Goal: Task Accomplishment & Management: Use online tool/utility

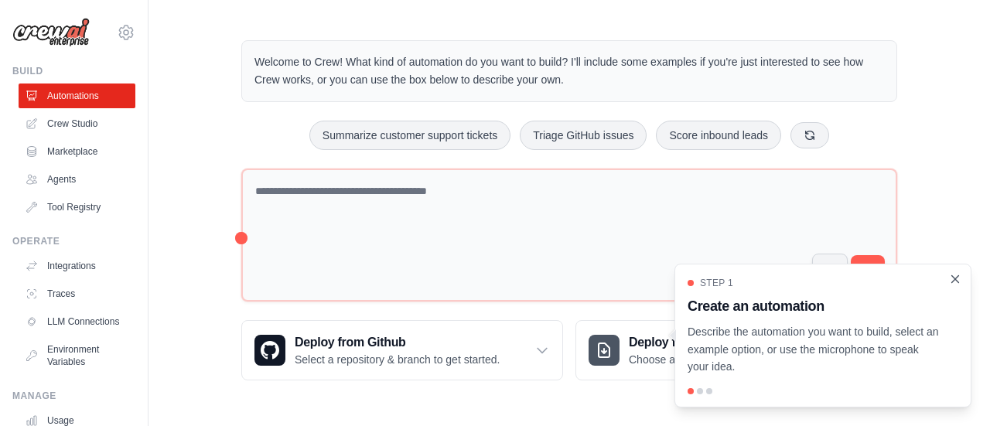
click at [955, 273] on icon "Close walkthrough" at bounding box center [955, 279] width 14 height 14
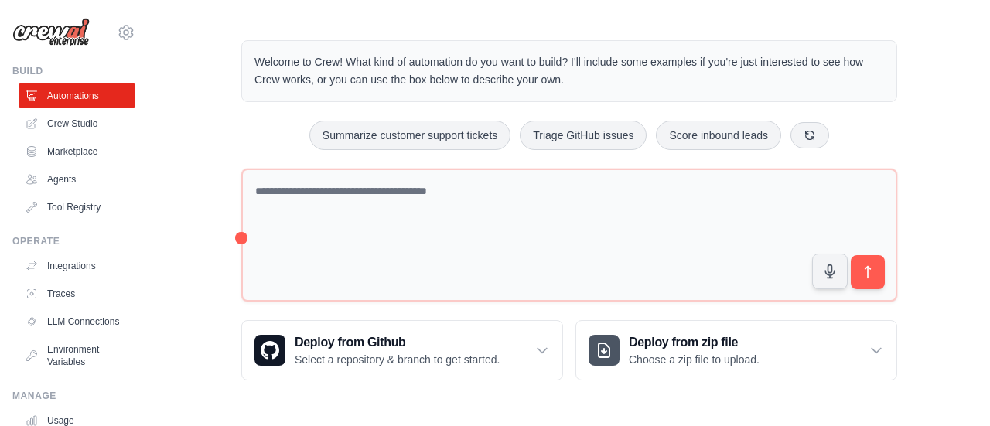
drag, startPoint x: 574, startPoint y: 83, endPoint x: 237, endPoint y: 45, distance: 339.3
click at [237, 45] on div "Welcome to Crew! What kind of automation do you want to build? I'll include som…" at bounding box center [569, 210] width 693 height 390
copy p "Welcome to Crew! What kind of automation do you want to build? I'll include som…"
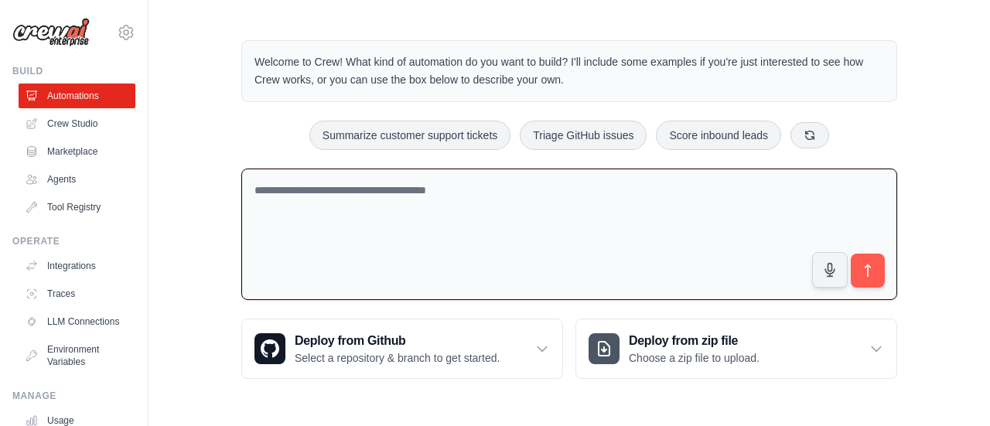
paste textarea "**********"
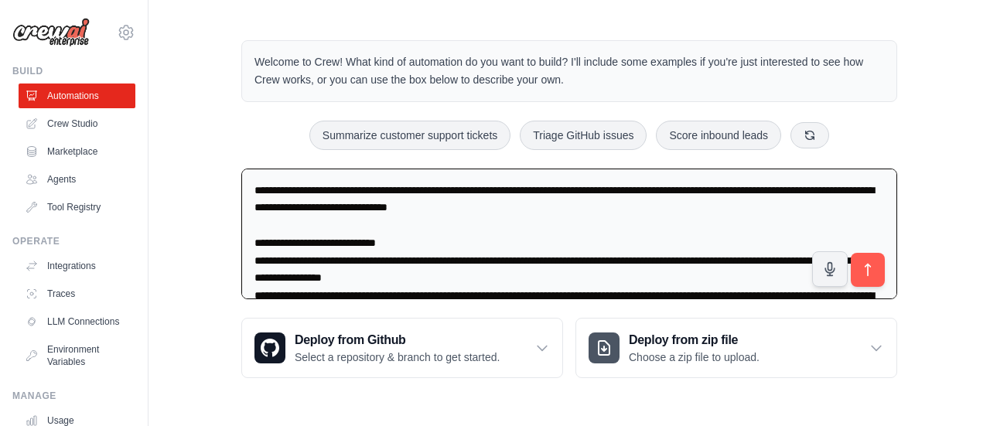
type textarea "**********"
drag, startPoint x: 608, startPoint y: 278, endPoint x: 112, endPoint y: 80, distance: 533.8
click at [112, 80] on div "teresa.lacunza04@gmail.com Settings Build Automations Crew Studio" at bounding box center [495, 209] width 990 height 418
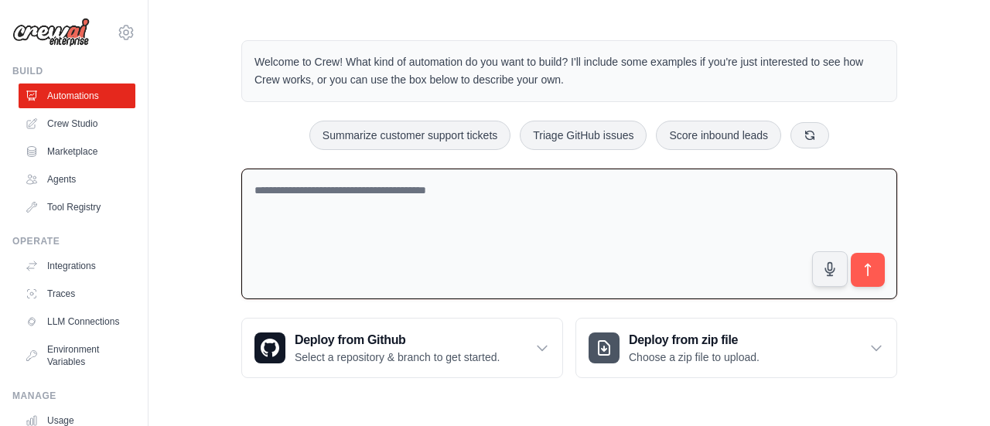
paste textarea "**********"
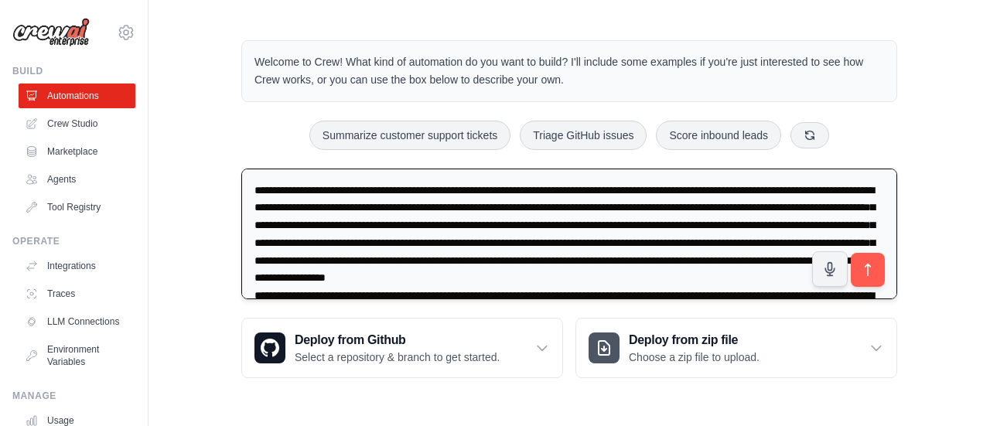
scroll to position [230, 0]
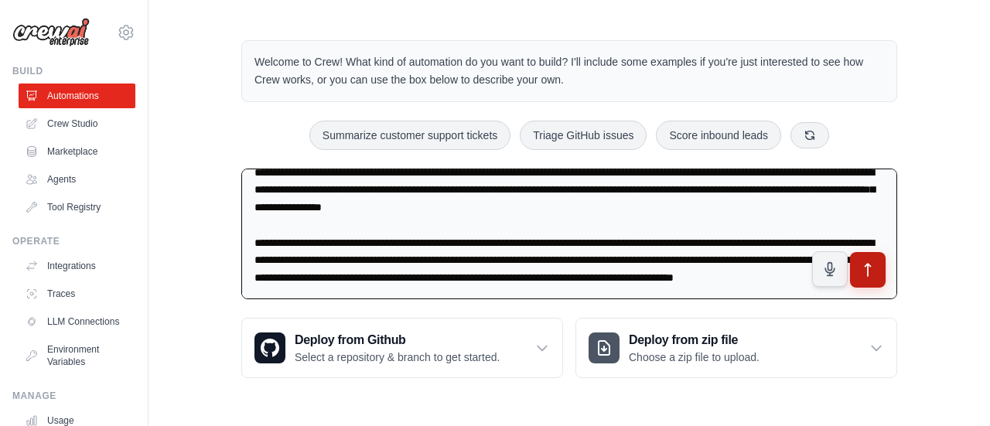
type textarea "**********"
click at [862, 278] on button "submit" at bounding box center [868, 270] width 36 height 36
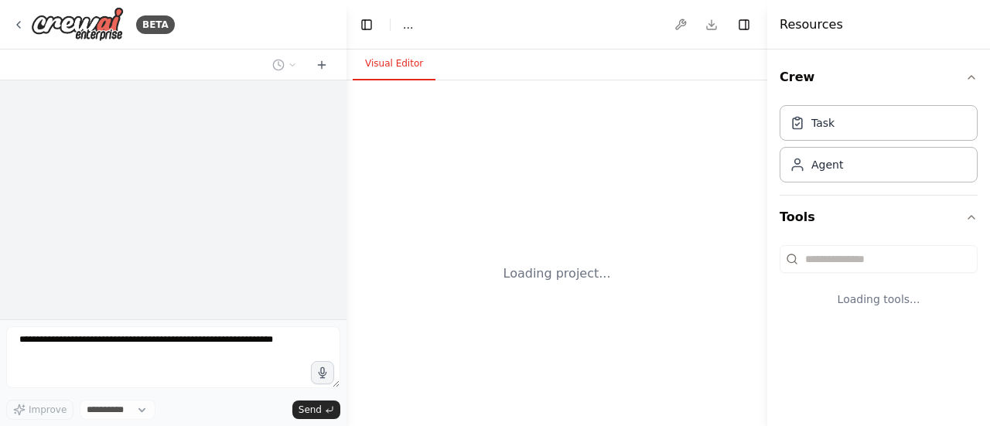
select select "****"
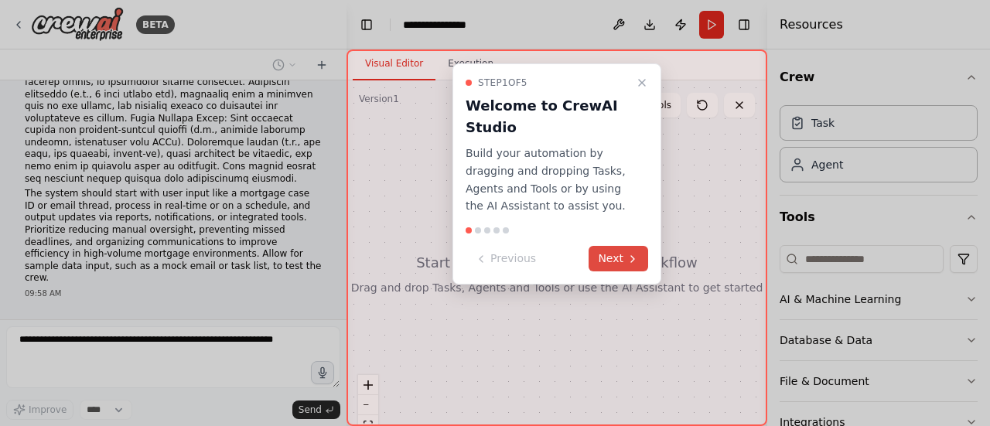
click at [619, 261] on button "Next" at bounding box center [619, 259] width 60 height 26
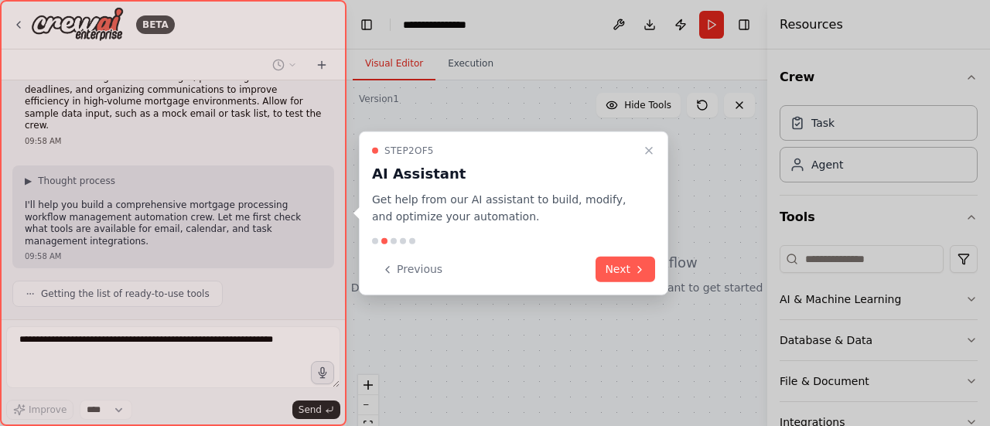
scroll to position [435, 0]
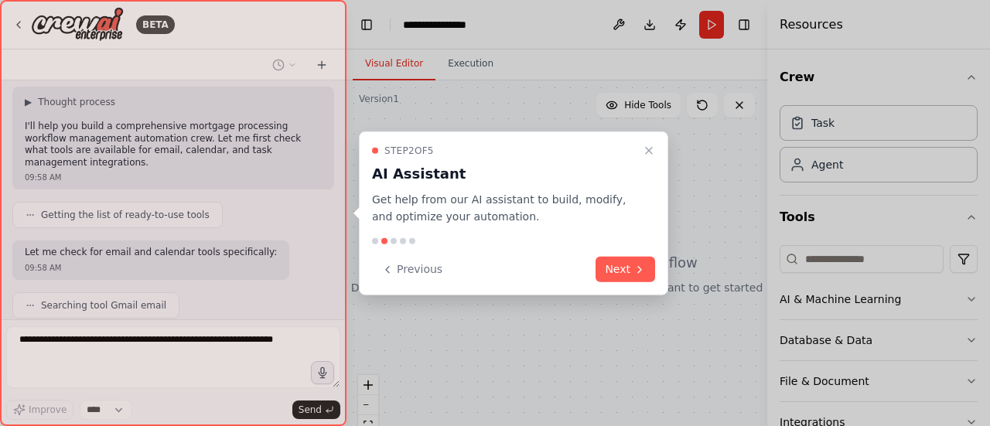
click at [619, 261] on button "Next" at bounding box center [626, 270] width 60 height 26
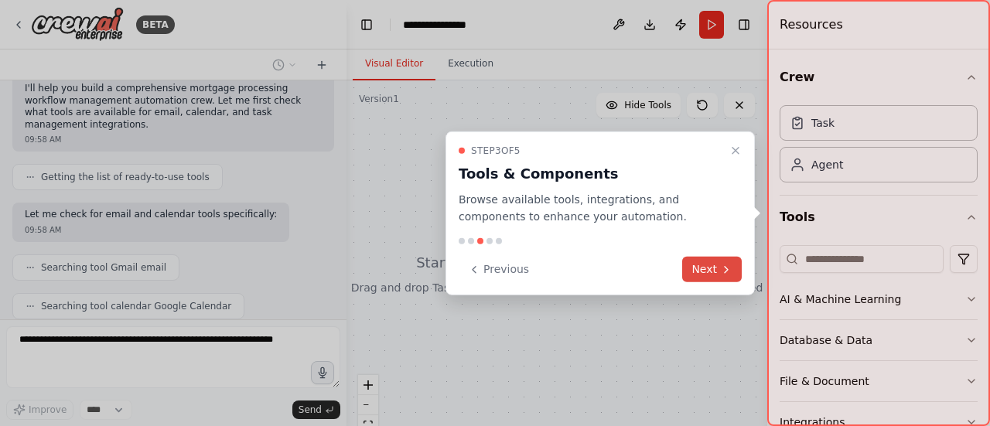
scroll to position [510, 0]
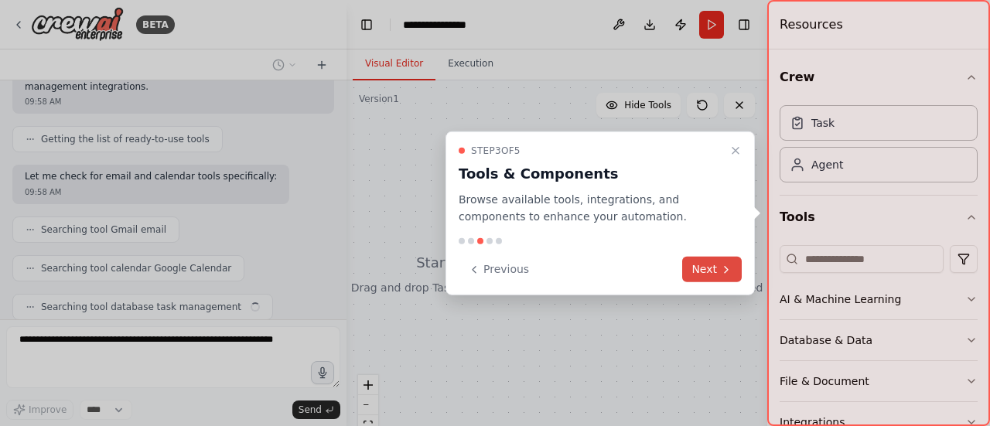
click at [706, 276] on button "Next" at bounding box center [712, 270] width 60 height 26
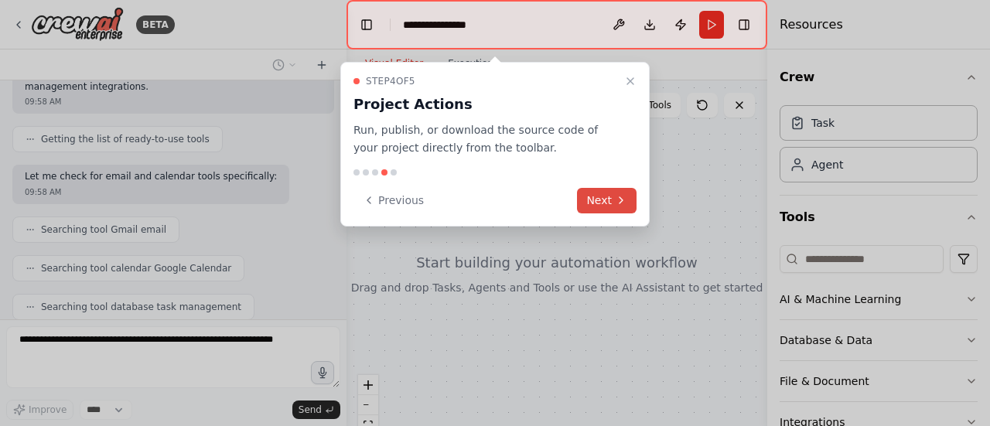
click at [606, 199] on button "Next" at bounding box center [607, 201] width 60 height 26
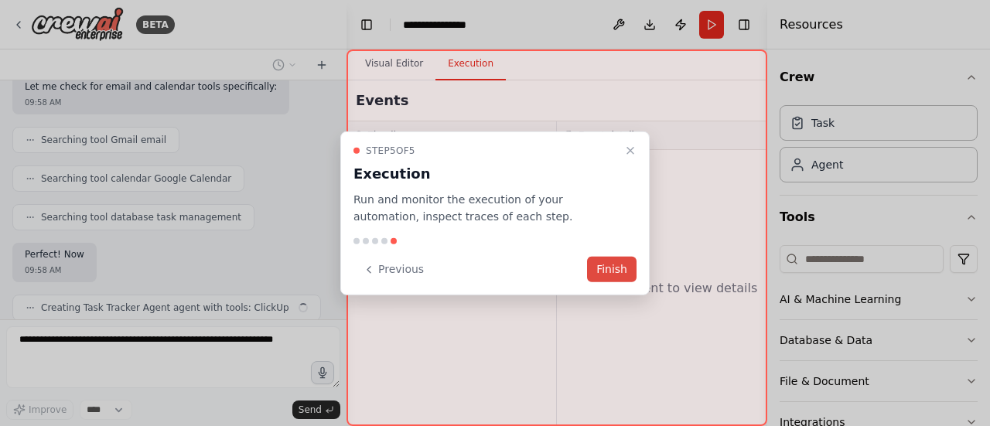
scroll to position [600, 0]
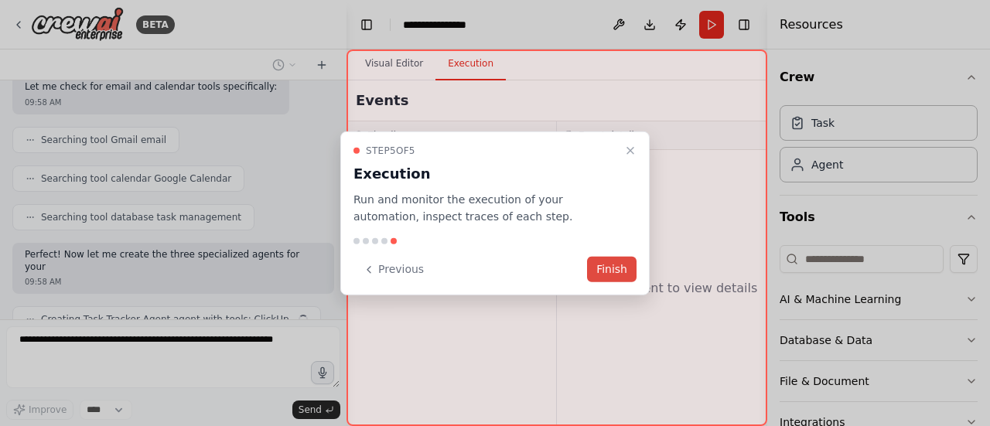
click at [599, 270] on button "Finish" at bounding box center [611, 270] width 49 height 26
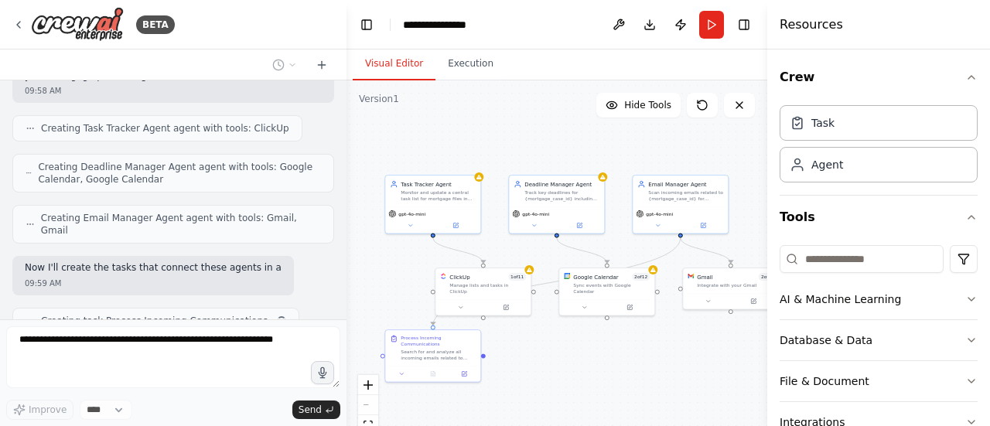
scroll to position [803, 0]
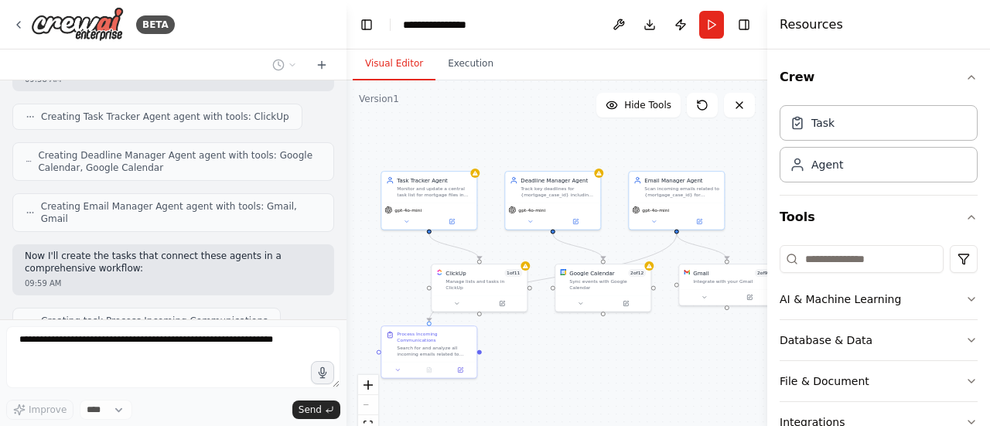
drag, startPoint x: 555, startPoint y: 211, endPoint x: 515, endPoint y: 153, distance: 70.6
click at [515, 153] on div ".deletable-edge-delete-btn { width: 20px; height: 20px; border: 0px solid #ffff…" at bounding box center [556, 273] width 421 height 387
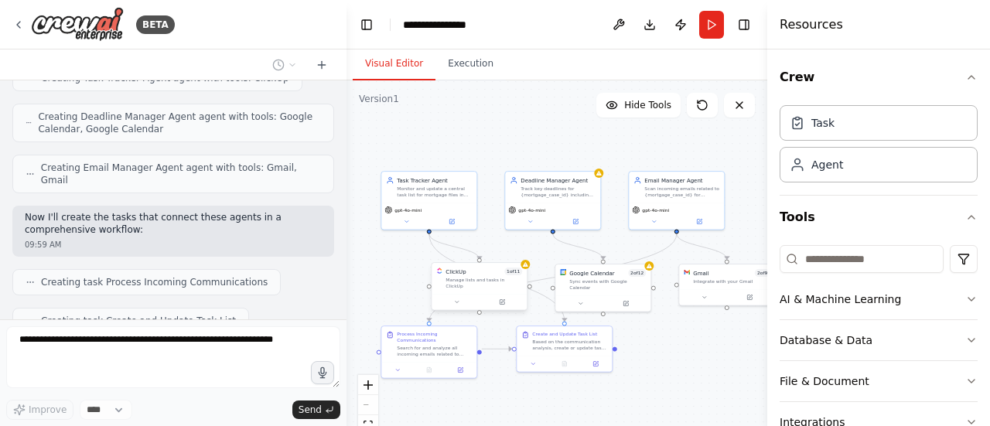
click at [442, 282] on div "ClickUp 1 of 11 Manage lists and tasks in ClickUp" at bounding box center [479, 279] width 86 height 22
click at [447, 284] on div "ClickUp 1 of 11 Manage lists and tasks in ClickUp" at bounding box center [479, 278] width 95 height 31
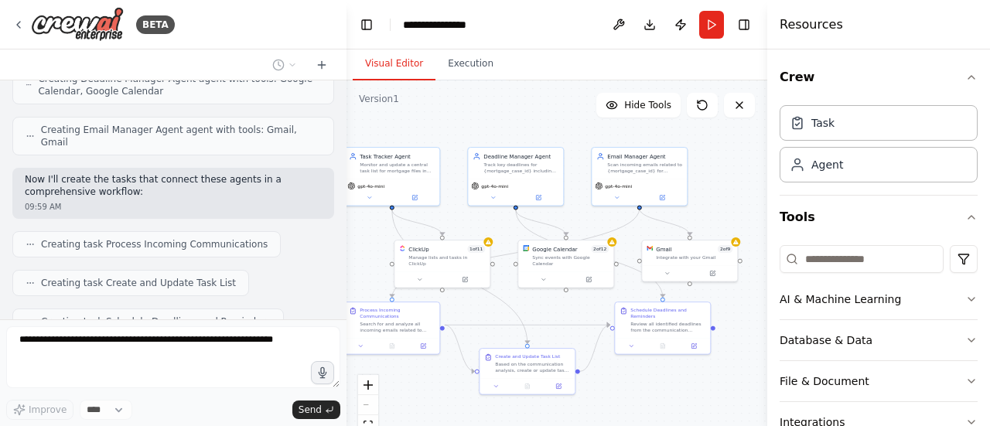
scroll to position [917, 0]
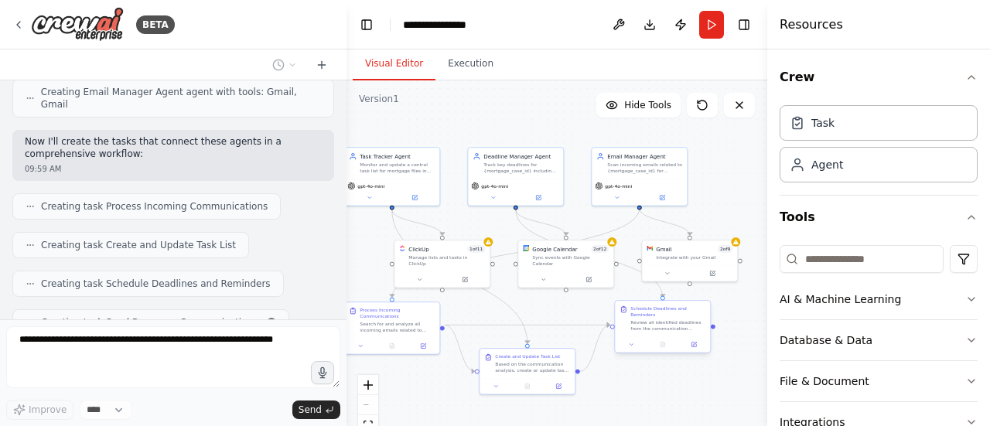
drag, startPoint x: 713, startPoint y: 399, endPoint x: 685, endPoint y: 377, distance: 35.8
click at [685, 377] on div ".deletable-edge-delete-btn { width: 20px; height: 20px; border: 0px solid #ffff…" at bounding box center [556, 273] width 421 height 387
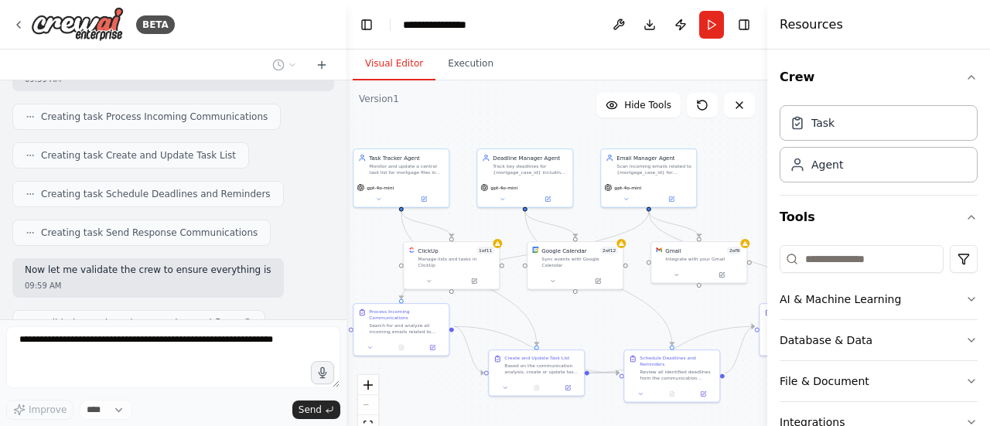
scroll to position [1019, 0]
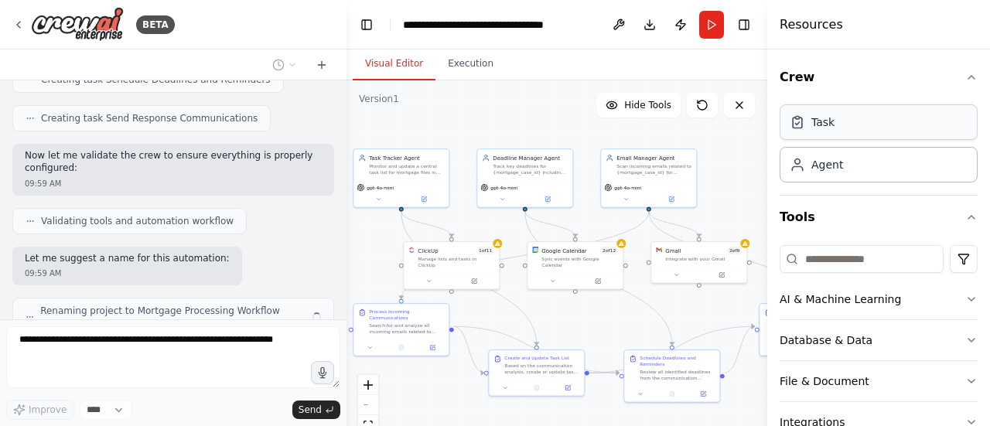
click at [888, 134] on div "Task" at bounding box center [879, 122] width 198 height 36
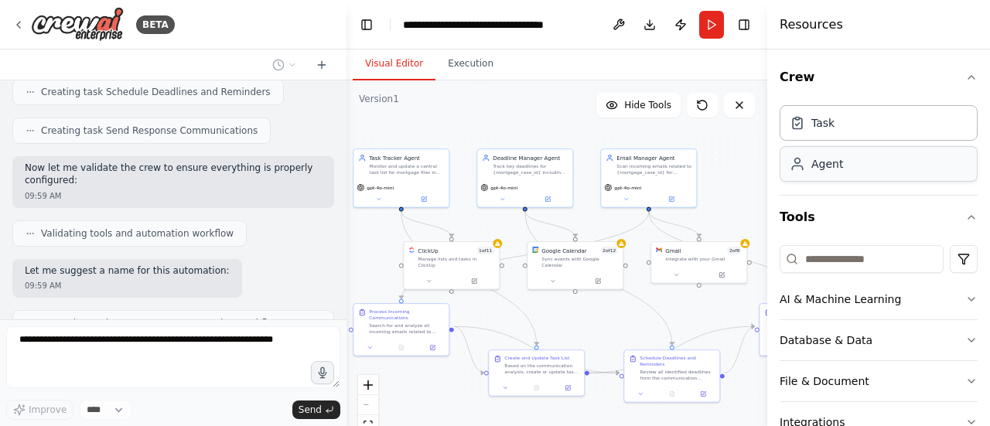
click at [906, 160] on div "Agent" at bounding box center [879, 164] width 198 height 36
click at [948, 295] on button "AI & Machine Learning" at bounding box center [879, 299] width 198 height 40
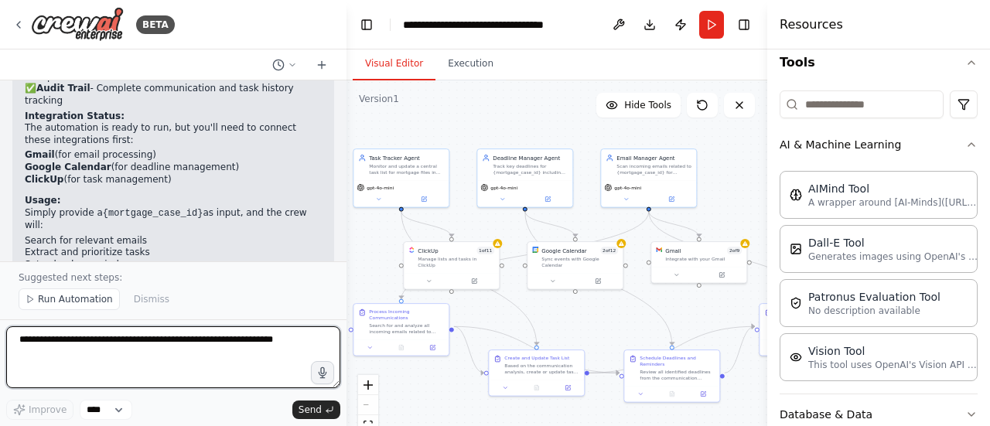
scroll to position [1770, 0]
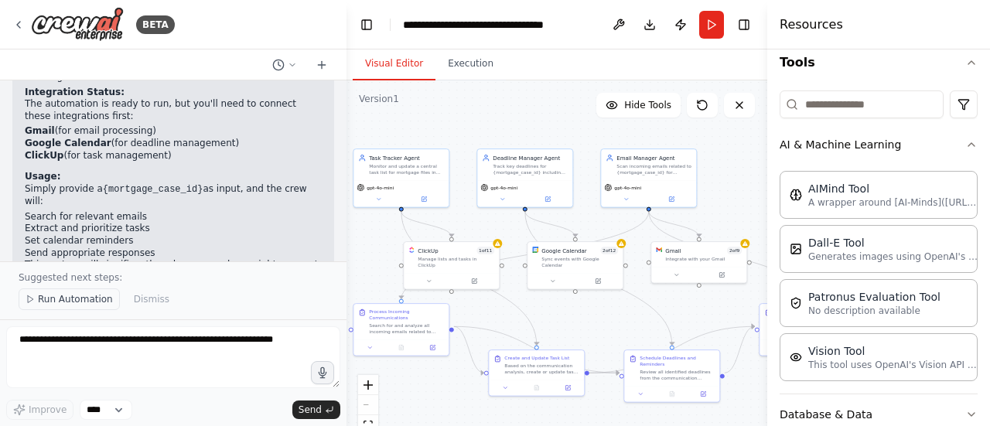
click at [67, 299] on span "Run Automation" at bounding box center [75, 299] width 75 height 12
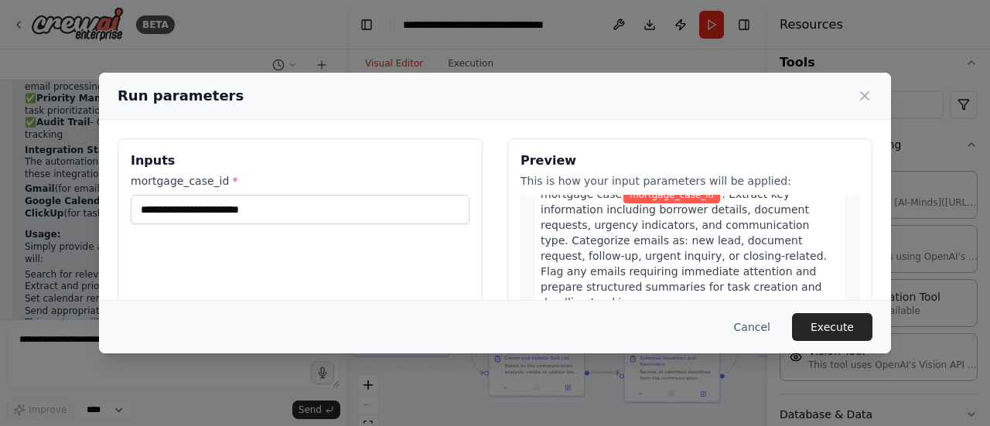
scroll to position [0, 0]
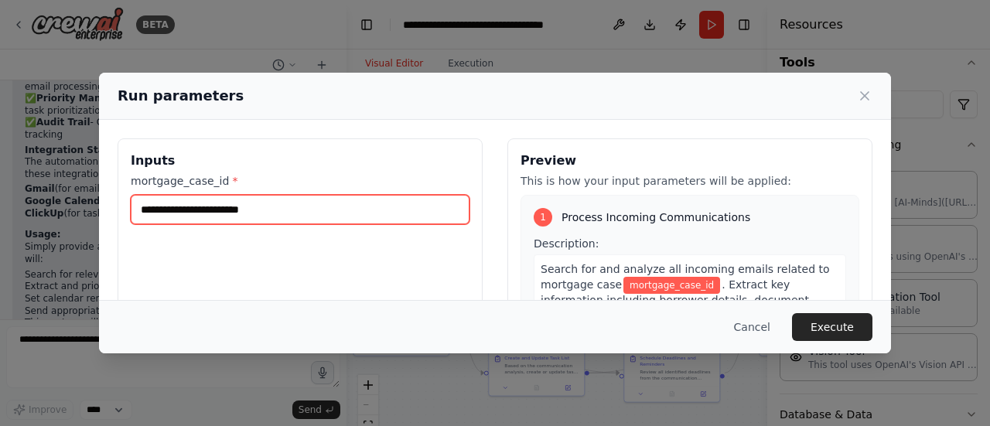
click at [282, 210] on input "mortgage_case_id *" at bounding box center [300, 209] width 339 height 29
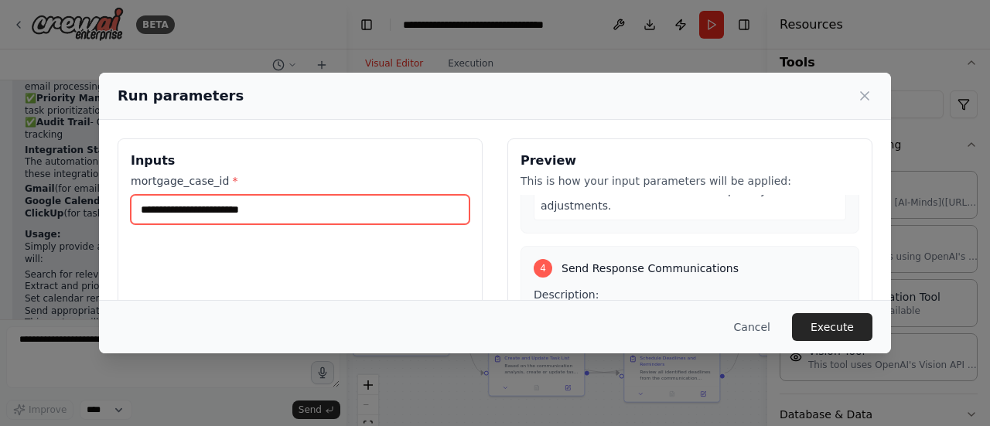
click at [277, 217] on input "mortgage_case_id *" at bounding box center [300, 209] width 339 height 29
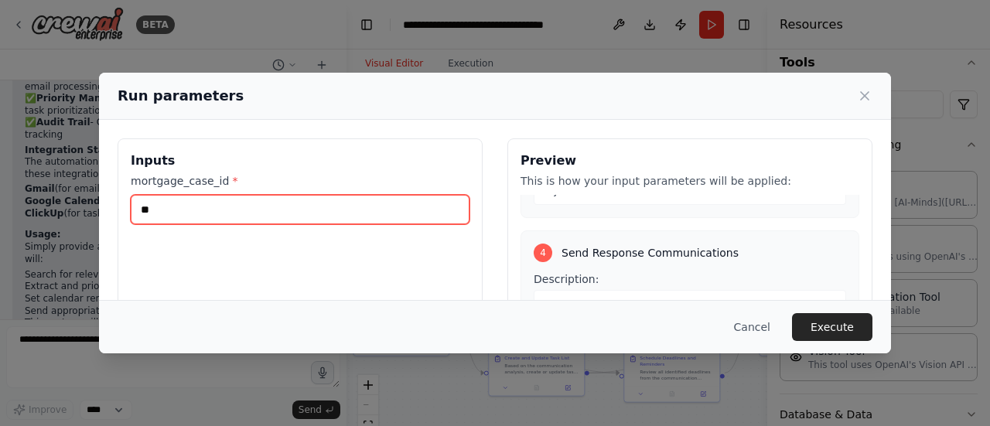
type input "*"
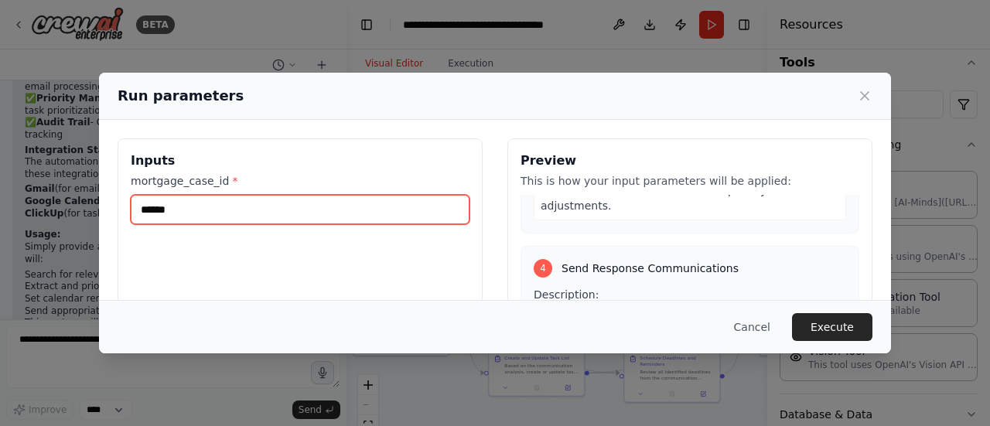
type input "******"
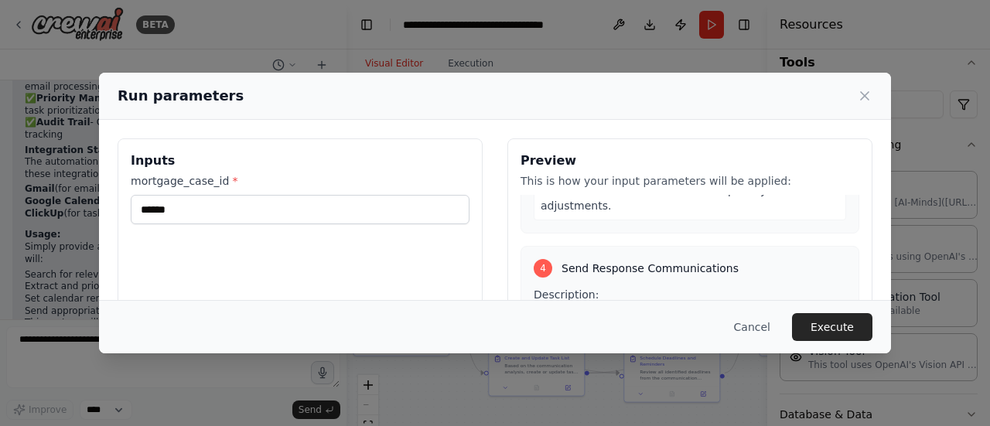
click at [371, 265] on div "Inputs mortgage_case_id * ******" at bounding box center [300, 321] width 365 height 367
click at [829, 326] on button "Execute" at bounding box center [832, 327] width 80 height 28
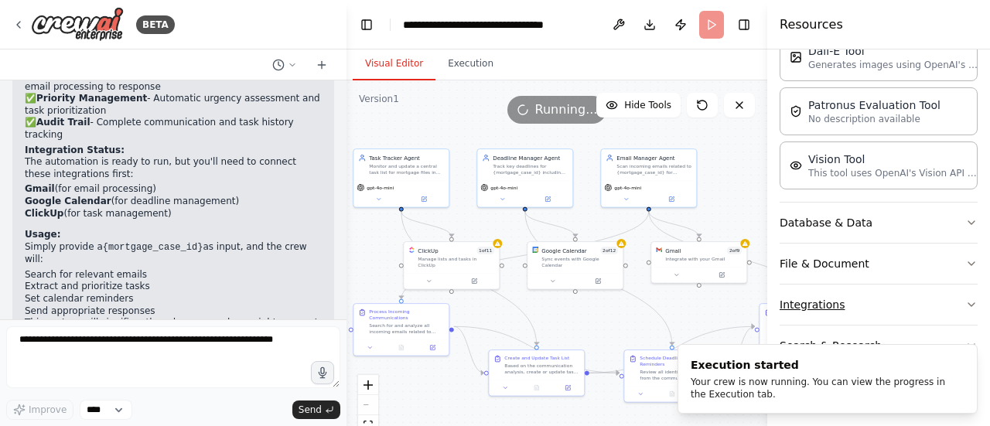
scroll to position [347, 0]
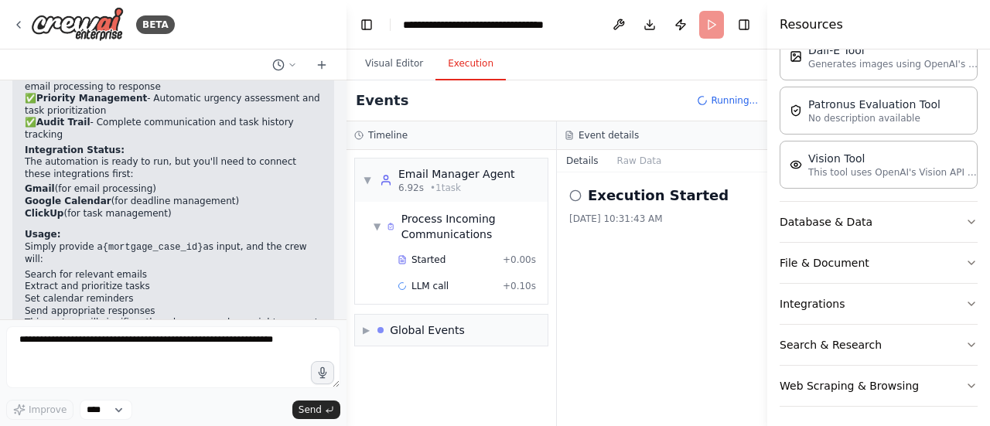
click at [468, 60] on button "Execution" at bounding box center [470, 64] width 70 height 32
click at [644, 162] on button "Raw Data" at bounding box center [639, 161] width 63 height 22
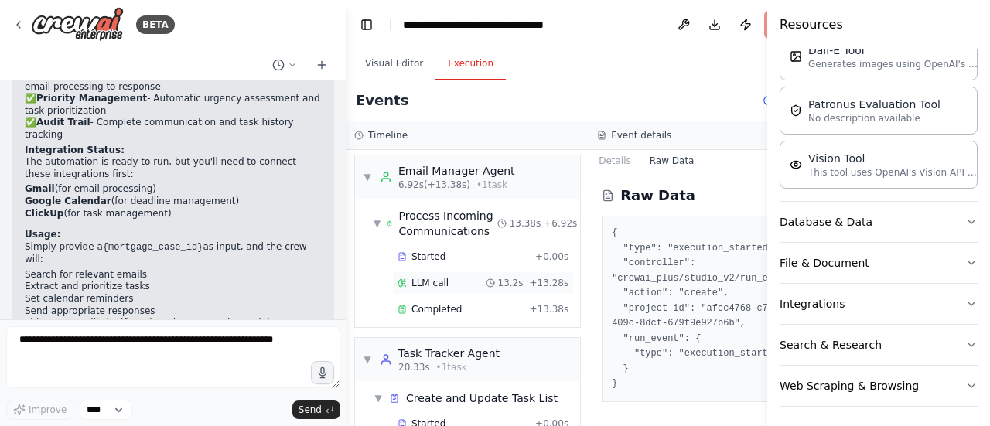
scroll to position [0, 0]
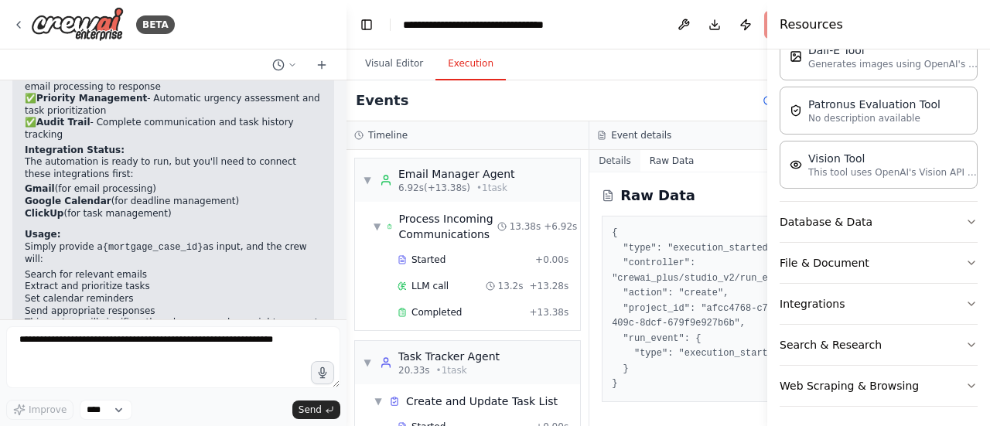
click at [605, 155] on button "Details" at bounding box center [614, 161] width 51 height 22
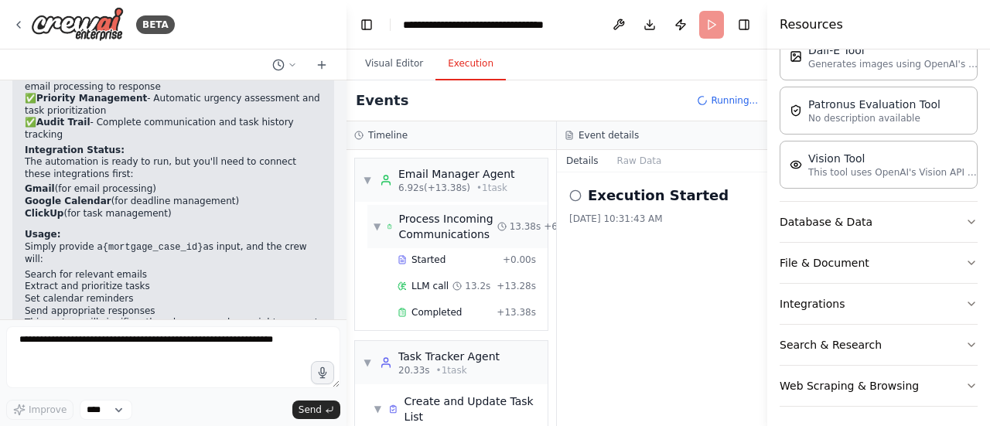
click at [399, 217] on div "Process Incoming Communications" at bounding box center [448, 226] width 98 height 31
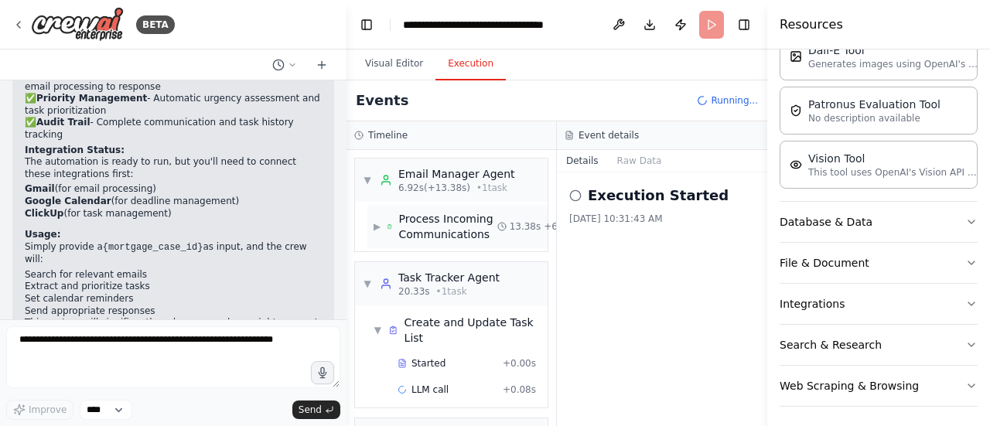
click at [406, 224] on div "Process Incoming Communications" at bounding box center [448, 226] width 98 height 31
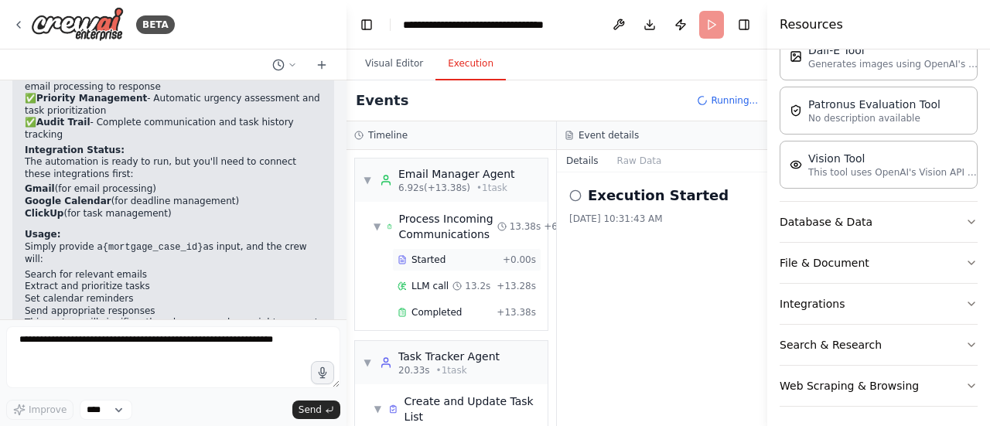
click at [458, 261] on div "Started" at bounding box center [447, 260] width 99 height 12
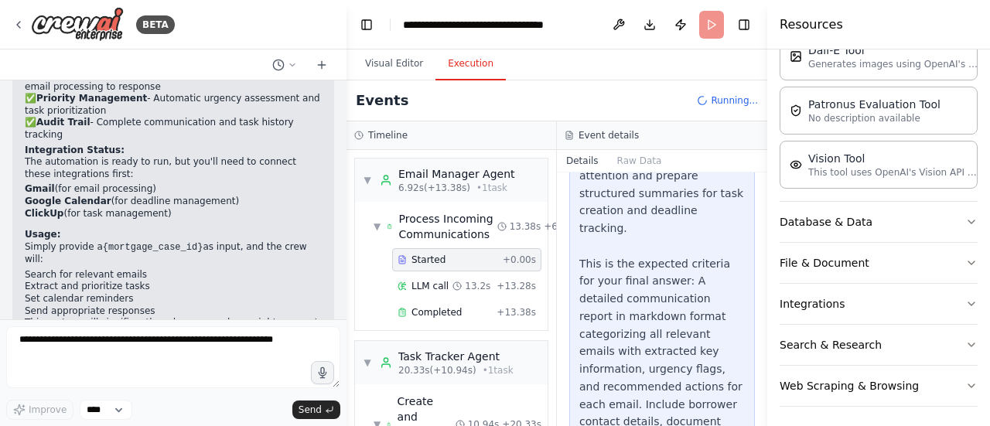
scroll to position [252, 0]
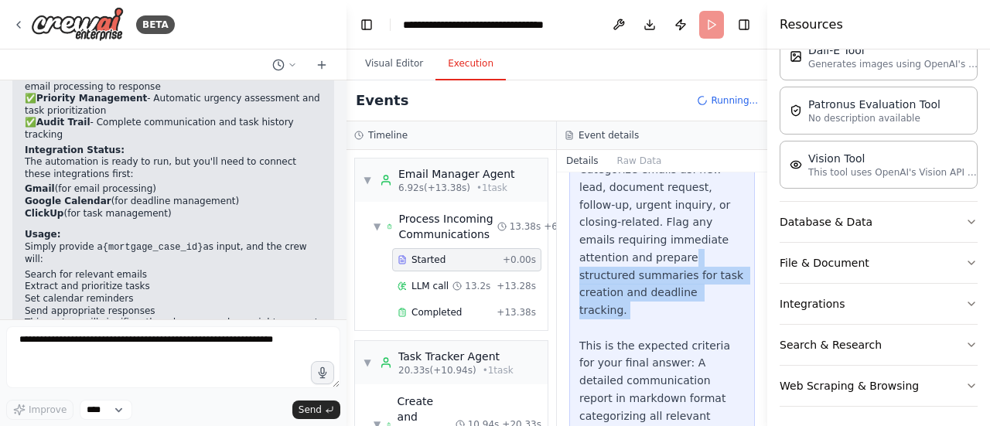
drag, startPoint x: 637, startPoint y: 237, endPoint x: 663, endPoint y: 292, distance: 59.9
click at [663, 292] on div "Search for and analyze all incoming emails related to mortgage case konkin. Ext…" at bounding box center [662, 310] width 166 height 581
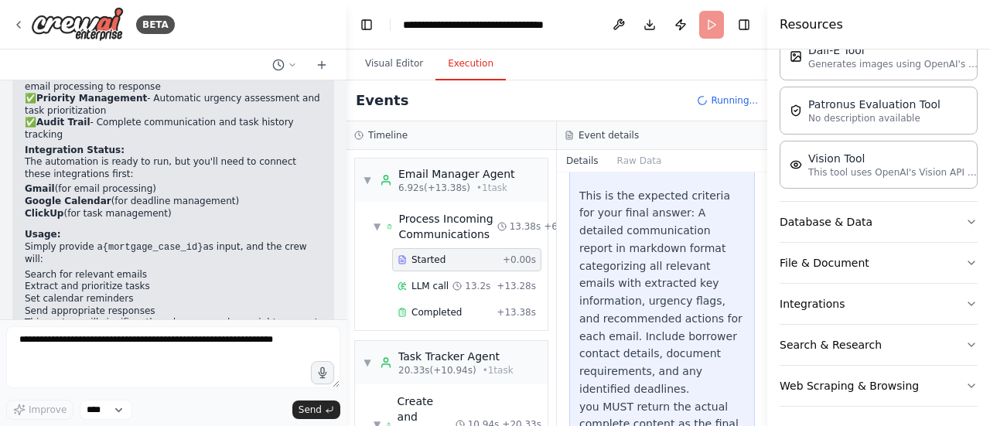
scroll to position [407, 0]
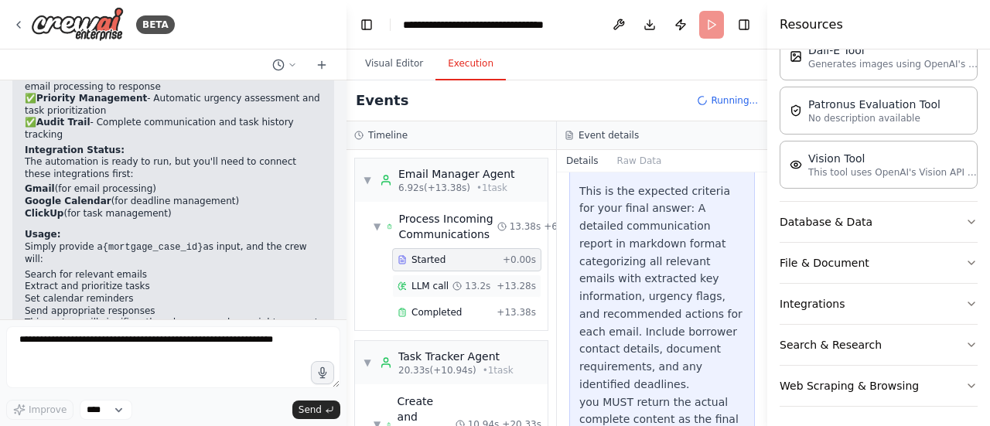
click at [405, 280] on div "LLM call" at bounding box center [423, 286] width 51 height 12
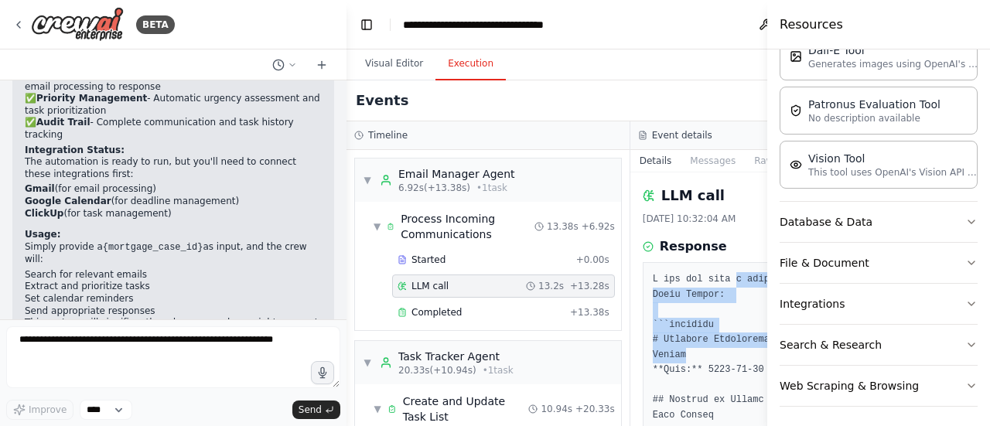
drag, startPoint x: 687, startPoint y: 285, endPoint x: 693, endPoint y: 358, distance: 73.0
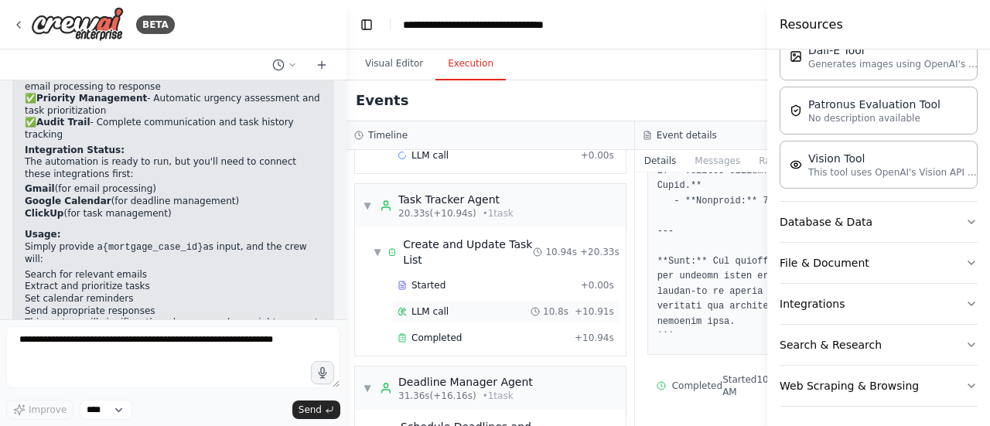
scroll to position [416, 0]
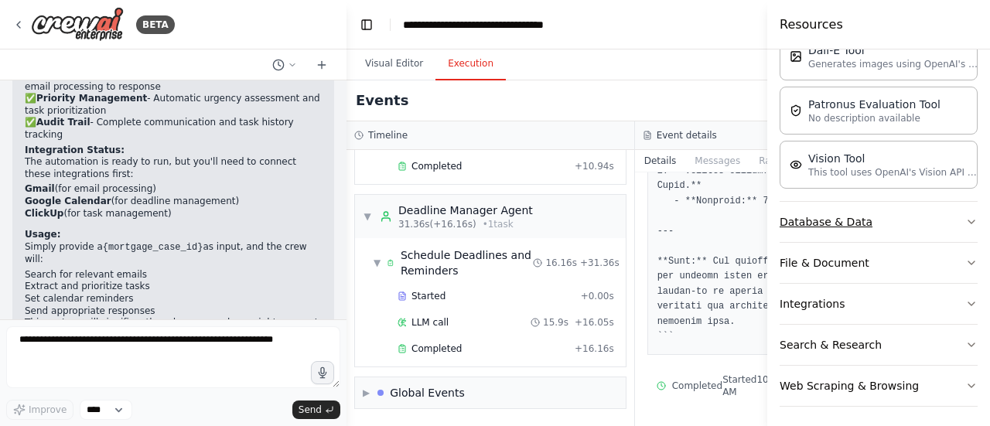
click at [947, 217] on button "Database & Data" at bounding box center [879, 222] width 198 height 40
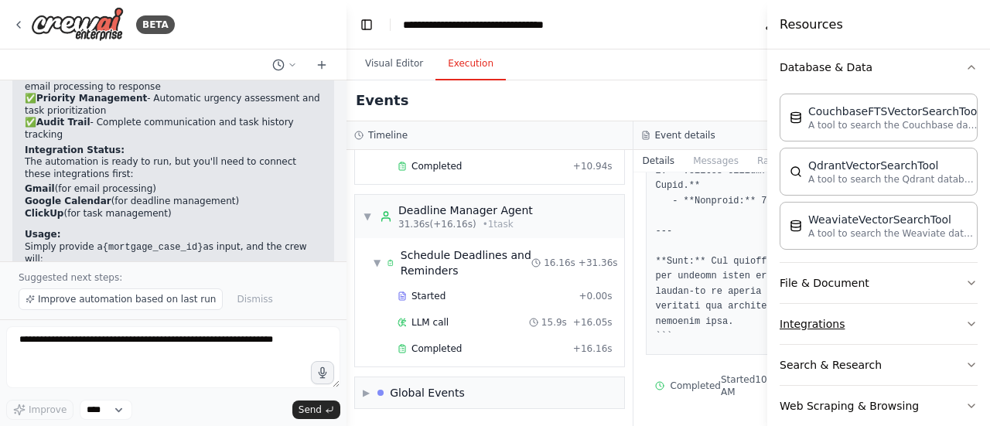
scroll to position [1770, 0]
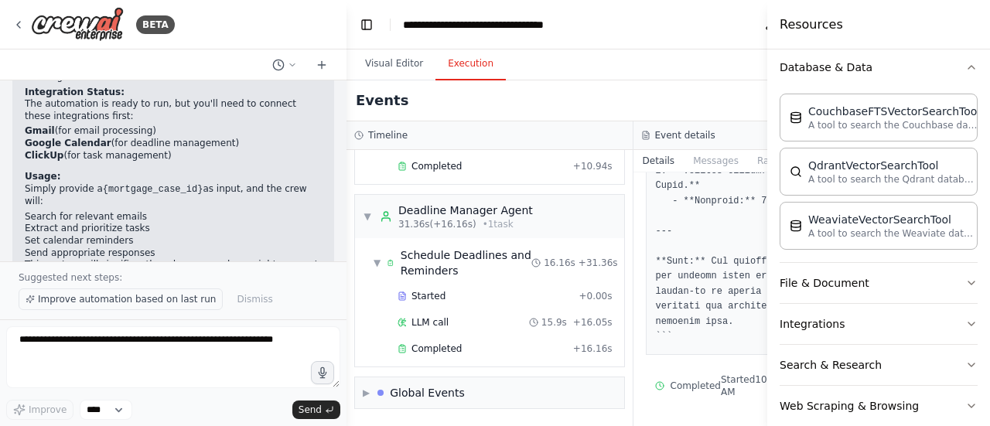
click at [159, 302] on span "Improve automation based on last run" at bounding box center [127, 299] width 178 height 12
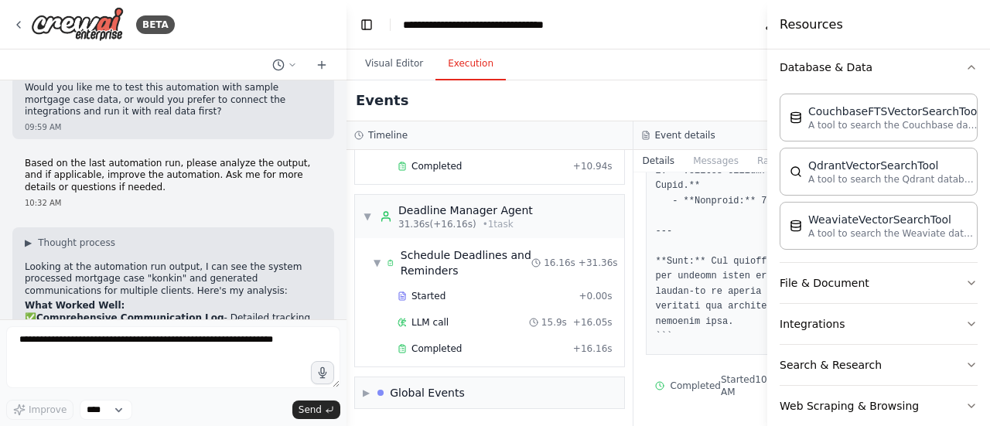
scroll to position [2057, 0]
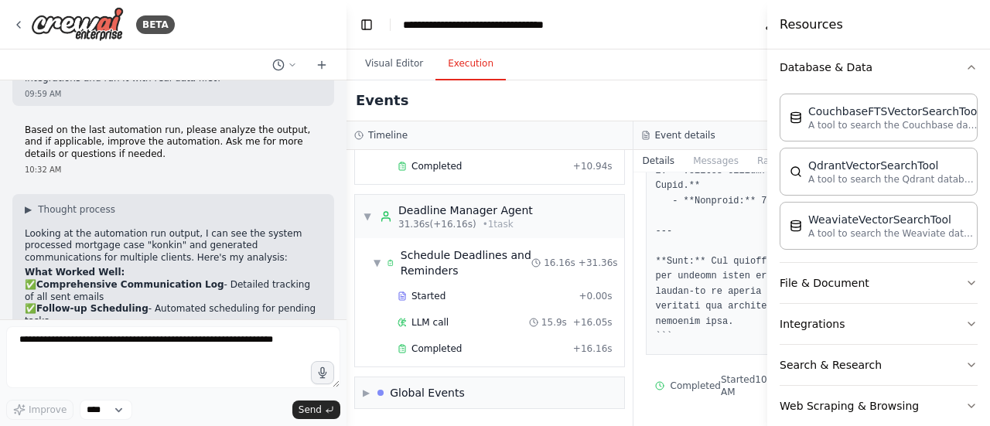
drag, startPoint x: 99, startPoint y: 262, endPoint x: 257, endPoint y: 268, distance: 157.9
click at [257, 391] on p "1. Data Source Issue: The system appears to have generated mock responses rathe…" at bounding box center [173, 415] width 297 height 48
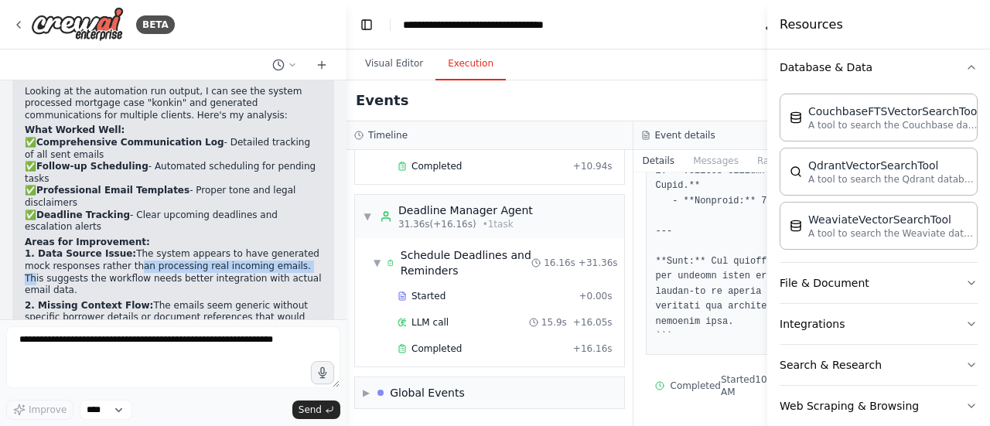
scroll to position [2134, 0]
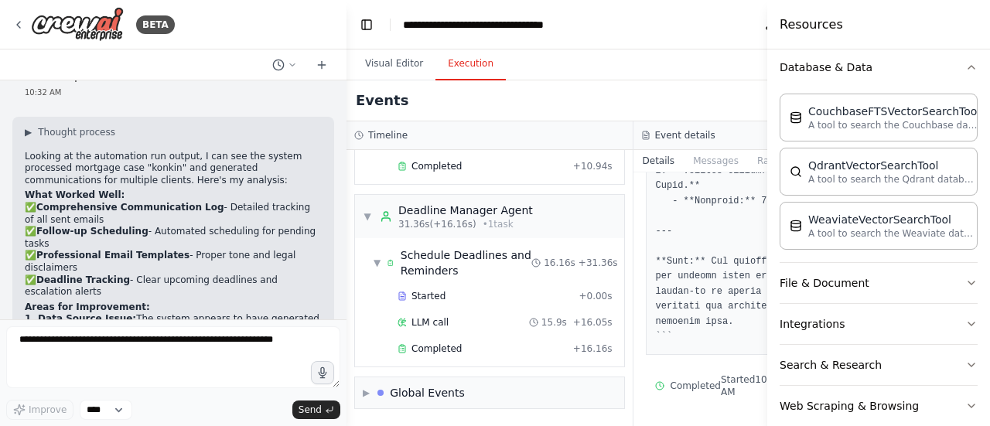
drag, startPoint x: 148, startPoint y: 297, endPoint x: 181, endPoint y: 217, distance: 86.0
click at [181, 365] on p "2. Missing Context Flow: The emails seem generic without specific borrower deta…" at bounding box center [173, 383] width 297 height 36
click at [180, 365] on p "2. Missing Context Flow: The emails seem generic without specific borrower deta…" at bounding box center [173, 383] width 297 height 36
click at [127, 365] on strong "2. Missing Context Flow:" at bounding box center [89, 370] width 128 height 11
drag, startPoint x: 160, startPoint y: 254, endPoint x: 152, endPoint y: 275, distance: 22.5
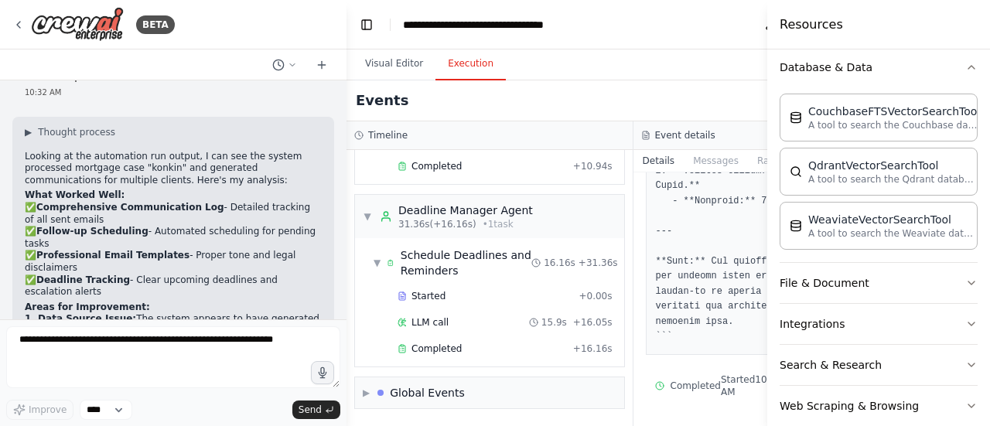
click at [152, 404] on p "3. Task Prioritization: While deadlines are listed, there's no clear priority r…" at bounding box center [173, 416] width 297 height 24
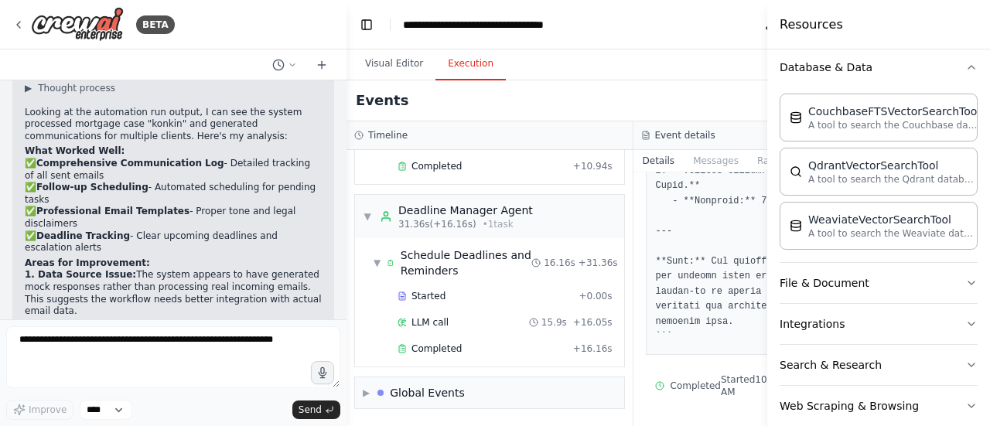
scroll to position [2211, 0]
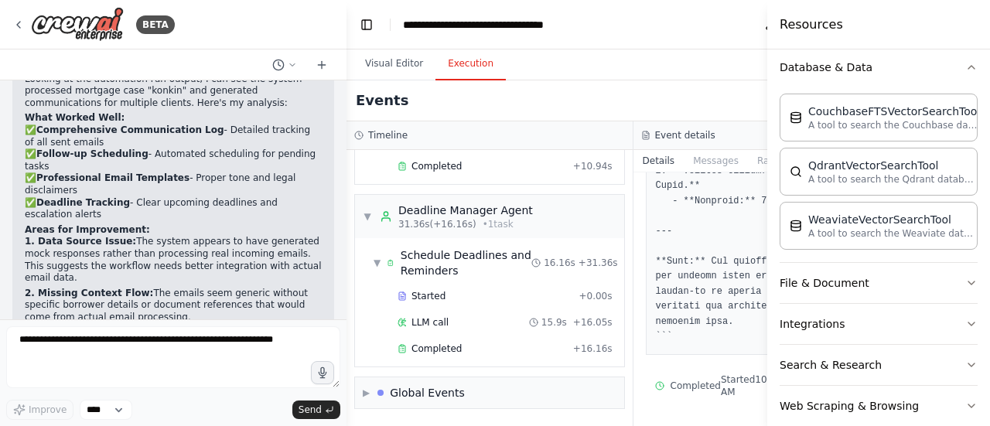
drag, startPoint x: 107, startPoint y: 224, endPoint x: 234, endPoint y: 265, distance: 134.0
click at [183, 405] on p "Integration Preferences: Which email system do you primarily use - Gmail or Out…" at bounding box center [173, 423] width 297 height 36
drag, startPoint x: 178, startPoint y: 254, endPoint x: 270, endPoint y: 274, distance: 94.0
click at [270, 405] on p "Integration Preferences: Which email system do you primarily use - Gmail or Out…" at bounding box center [173, 423] width 297 height 36
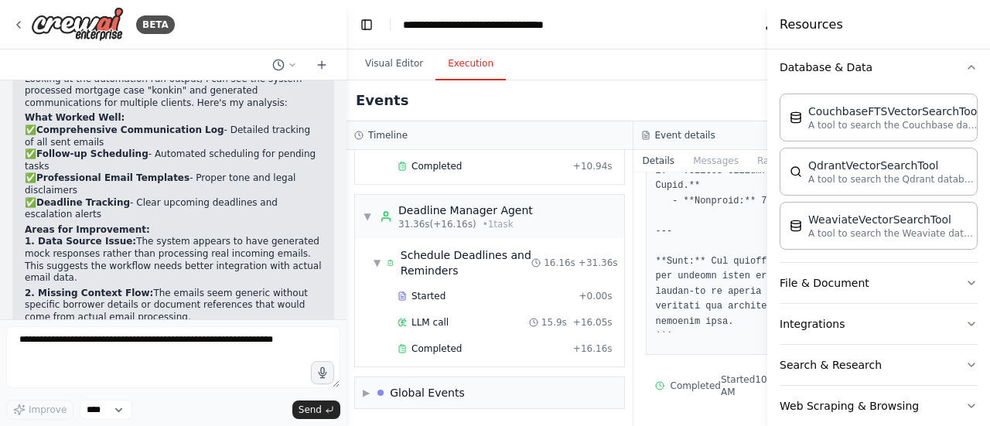
click at [270, 405] on p "Integration Preferences: Which email system do you primarily use - Gmail or Out…" at bounding box center [173, 423] width 297 height 36
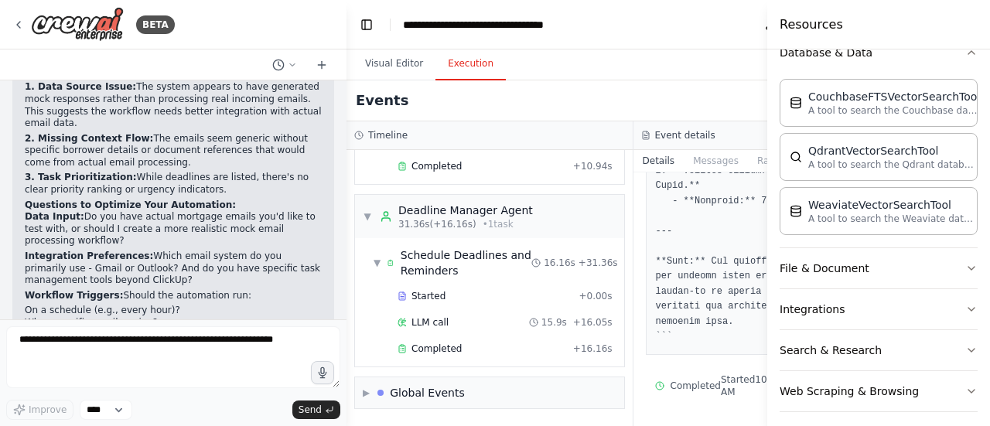
scroll to position [521, 0]
